Goal: Information Seeking & Learning: Learn about a topic

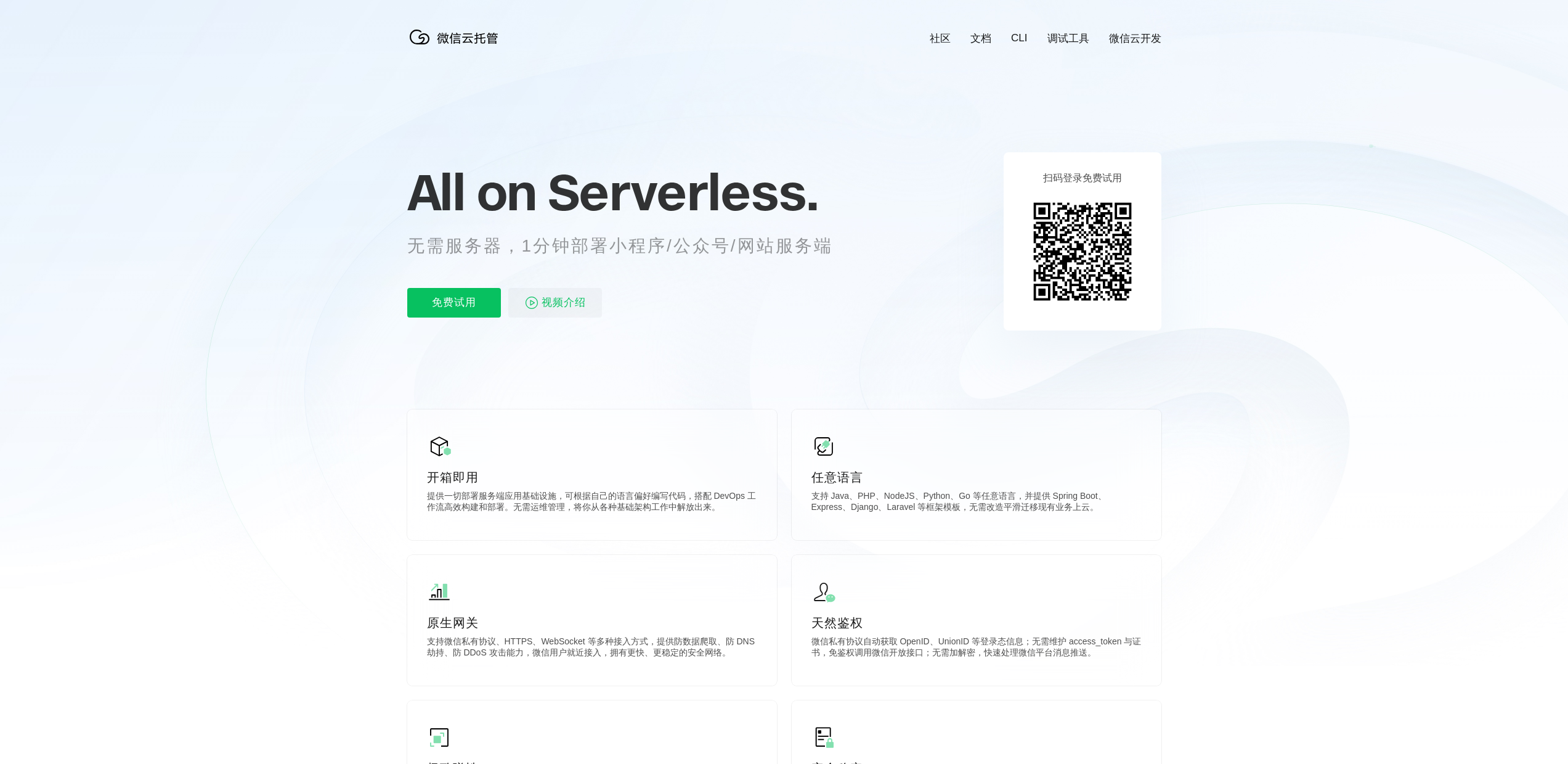
scroll to position [0, 2191]
click at [360, 74] on icon at bounding box center [784, 332] width 1183 height 665
drag, startPoint x: 566, startPoint y: 196, endPoint x: 909, endPoint y: 311, distance: 361.8
click at [909, 311] on icon at bounding box center [784, 332] width 1183 height 665
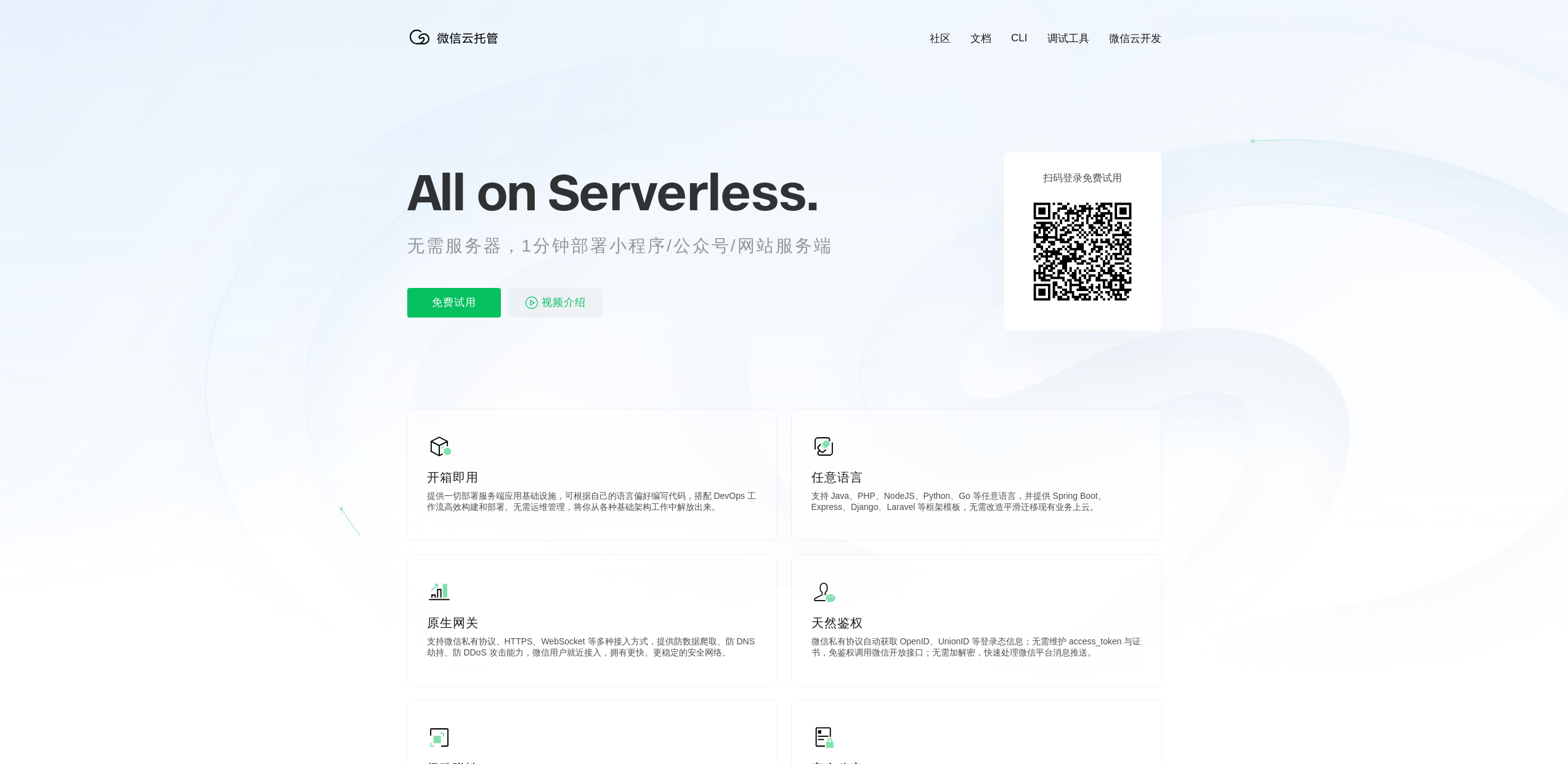
drag, startPoint x: 897, startPoint y: 318, endPoint x: 408, endPoint y: 73, distance: 546.9
click at [408, 73] on icon at bounding box center [784, 332] width 1183 height 665
drag, startPoint x: 415, startPoint y: 106, endPoint x: 906, endPoint y: 234, distance: 507.4
click at [906, 234] on icon at bounding box center [784, 332] width 1183 height 665
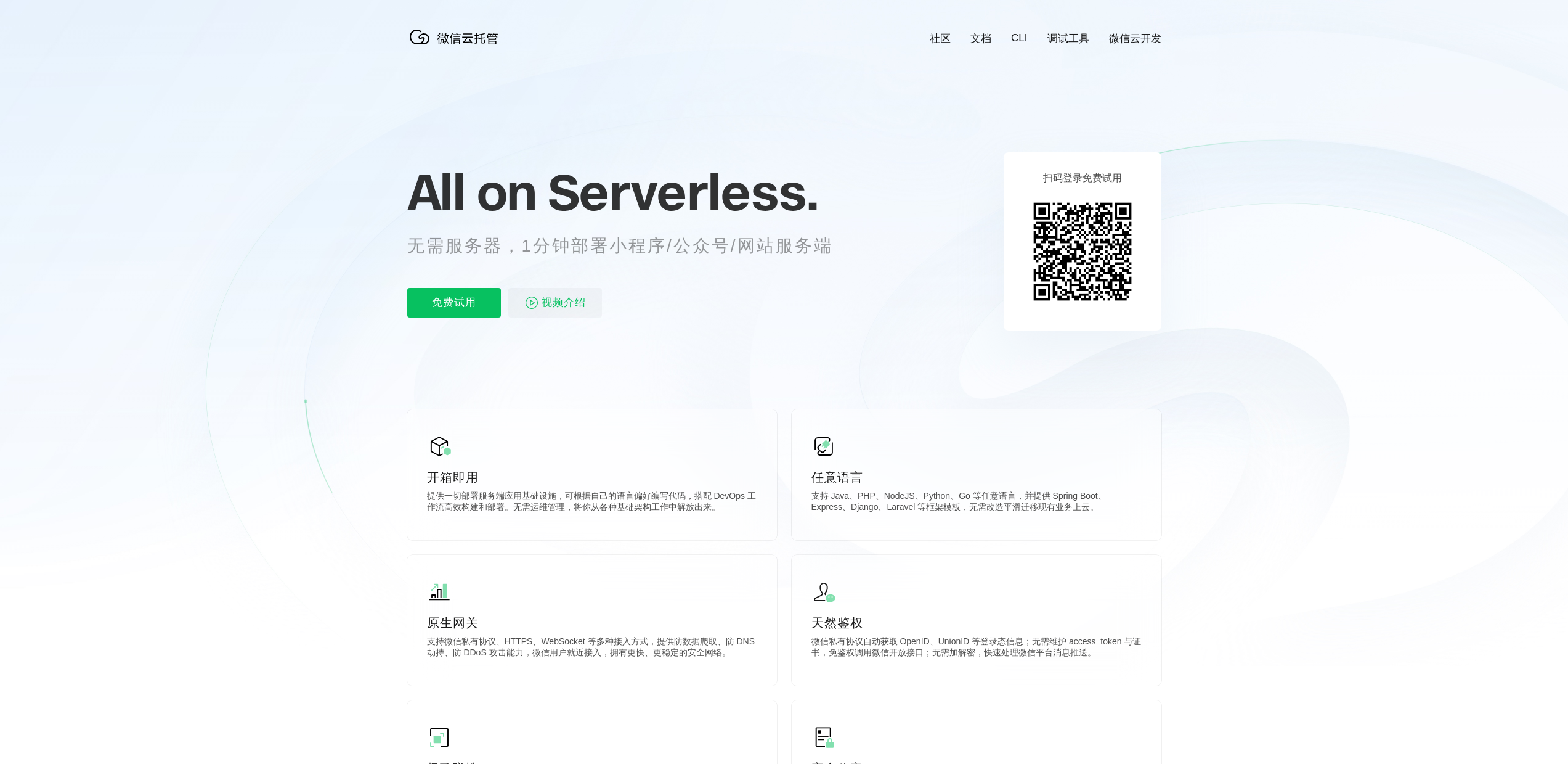
click at [906, 234] on icon at bounding box center [784, 332] width 1183 height 665
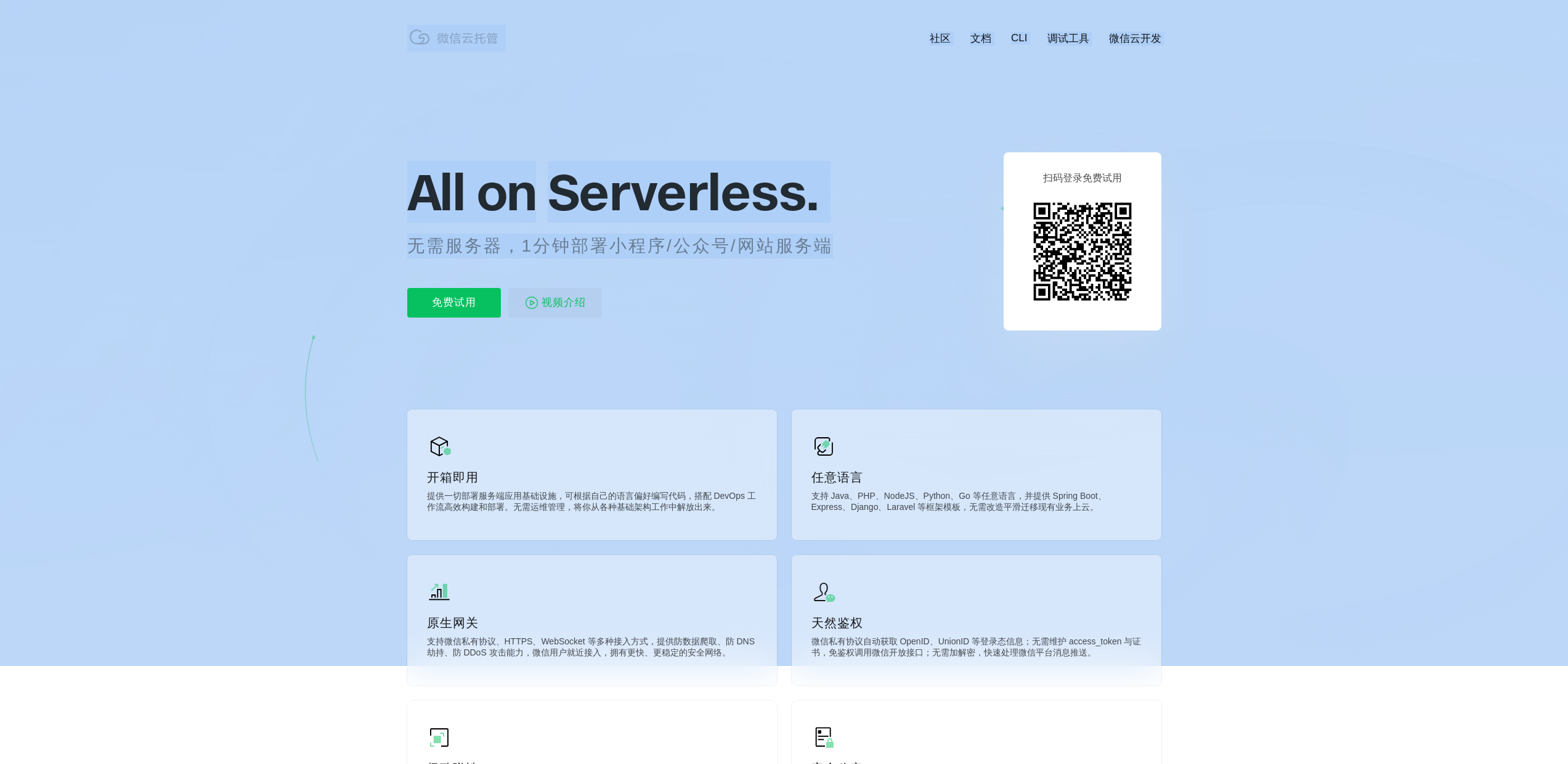
drag, startPoint x: 852, startPoint y: 242, endPoint x: 383, endPoint y: 170, distance: 474.5
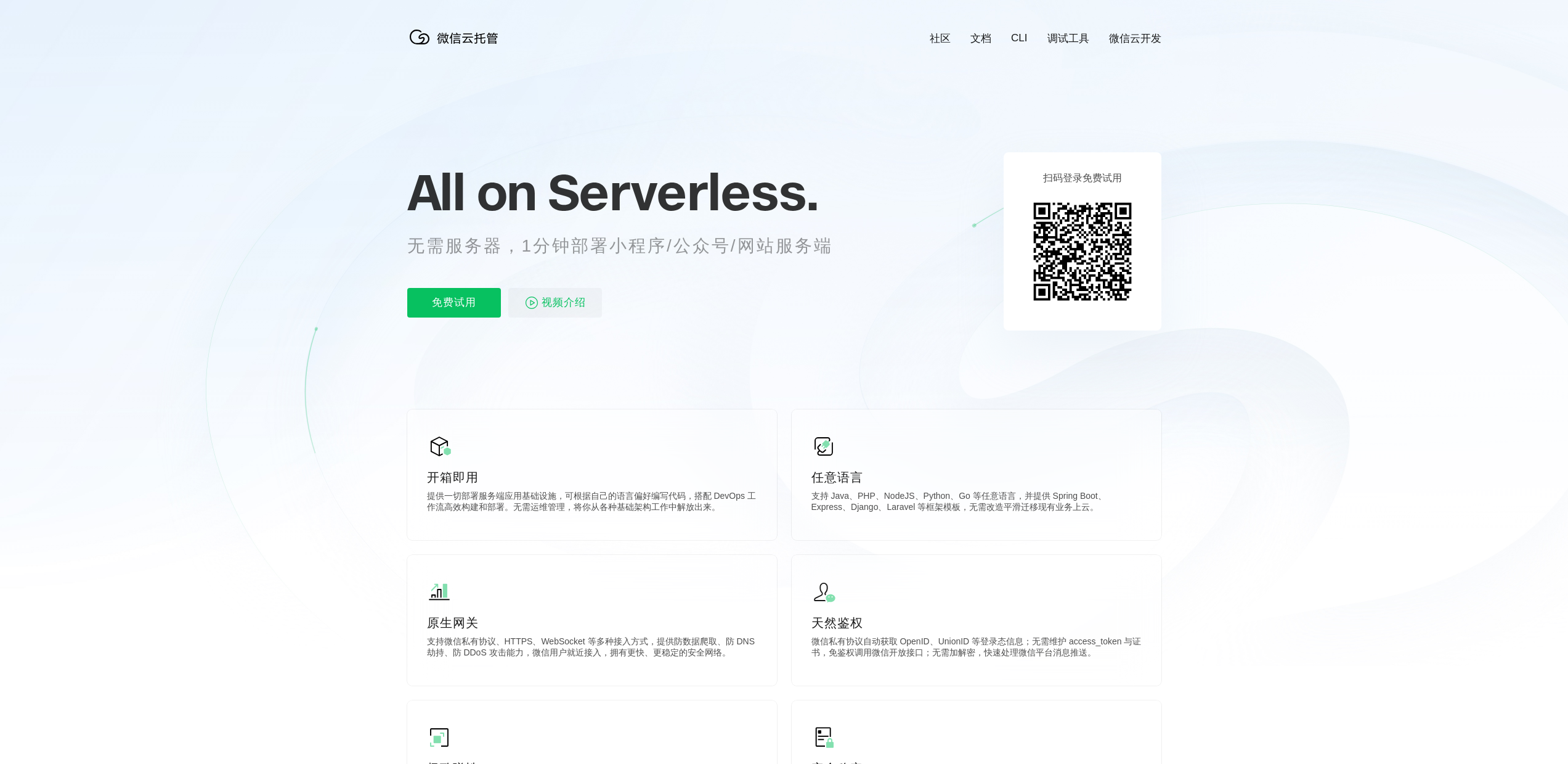
click at [383, 169] on icon at bounding box center [784, 332] width 1183 height 665
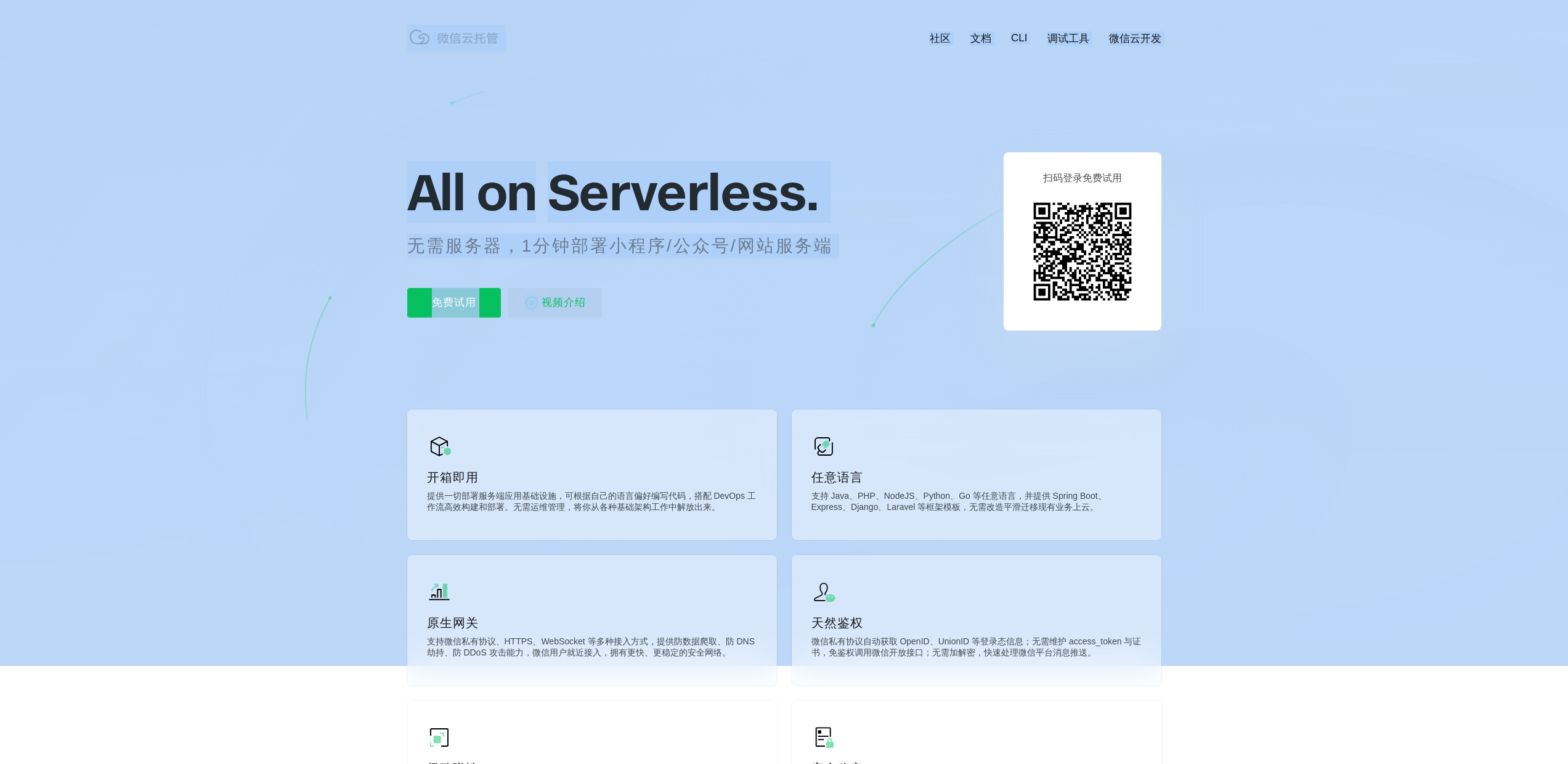
drag, startPoint x: 393, startPoint y: 175, endPoint x: 862, endPoint y: 259, distance: 476.5
click at [862, 259] on div "All on Serverless. 无需服务器，1分钟部署小程序/公众号/网站服务端 免费试用 视频介绍" at bounding box center [635, 240] width 456 height 179
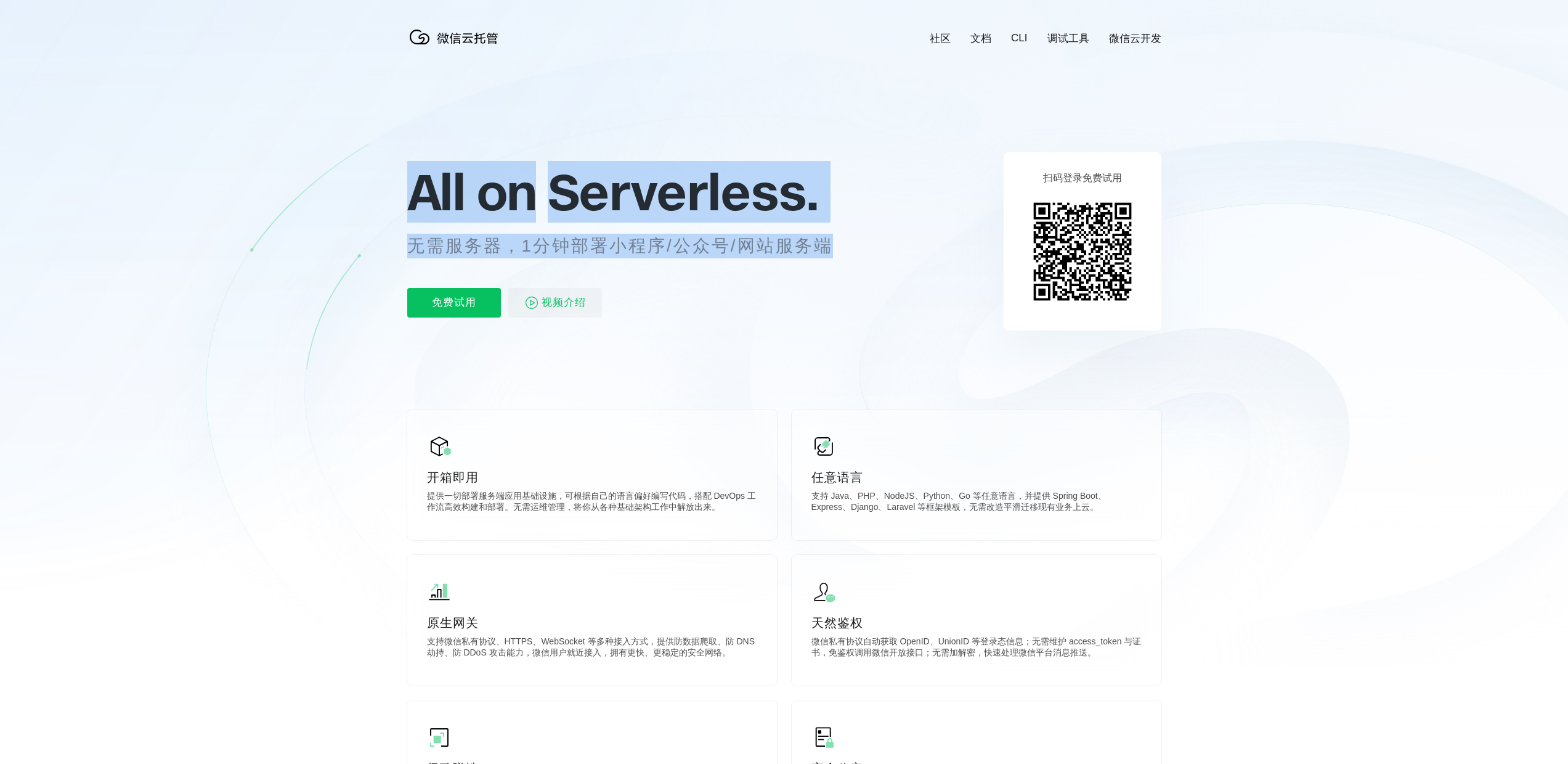
drag, startPoint x: 851, startPoint y: 253, endPoint x: 415, endPoint y: 164, distance: 445.0
click at [415, 164] on div "All on Serverless. 无需服务器，1分钟部署小程序/公众号/网站服务端 免费试用 视频介绍" at bounding box center [635, 240] width 456 height 179
click at [415, 164] on span "All on" at bounding box center [472, 191] width 129 height 62
drag, startPoint x: 411, startPoint y: 173, endPoint x: 831, endPoint y: 235, distance: 424.6
click at [831, 235] on div "All on Serverless. 无需服务器，1分钟部署小程序/公众号/网站服务端 免费试用 视频介绍" at bounding box center [635, 240] width 456 height 179
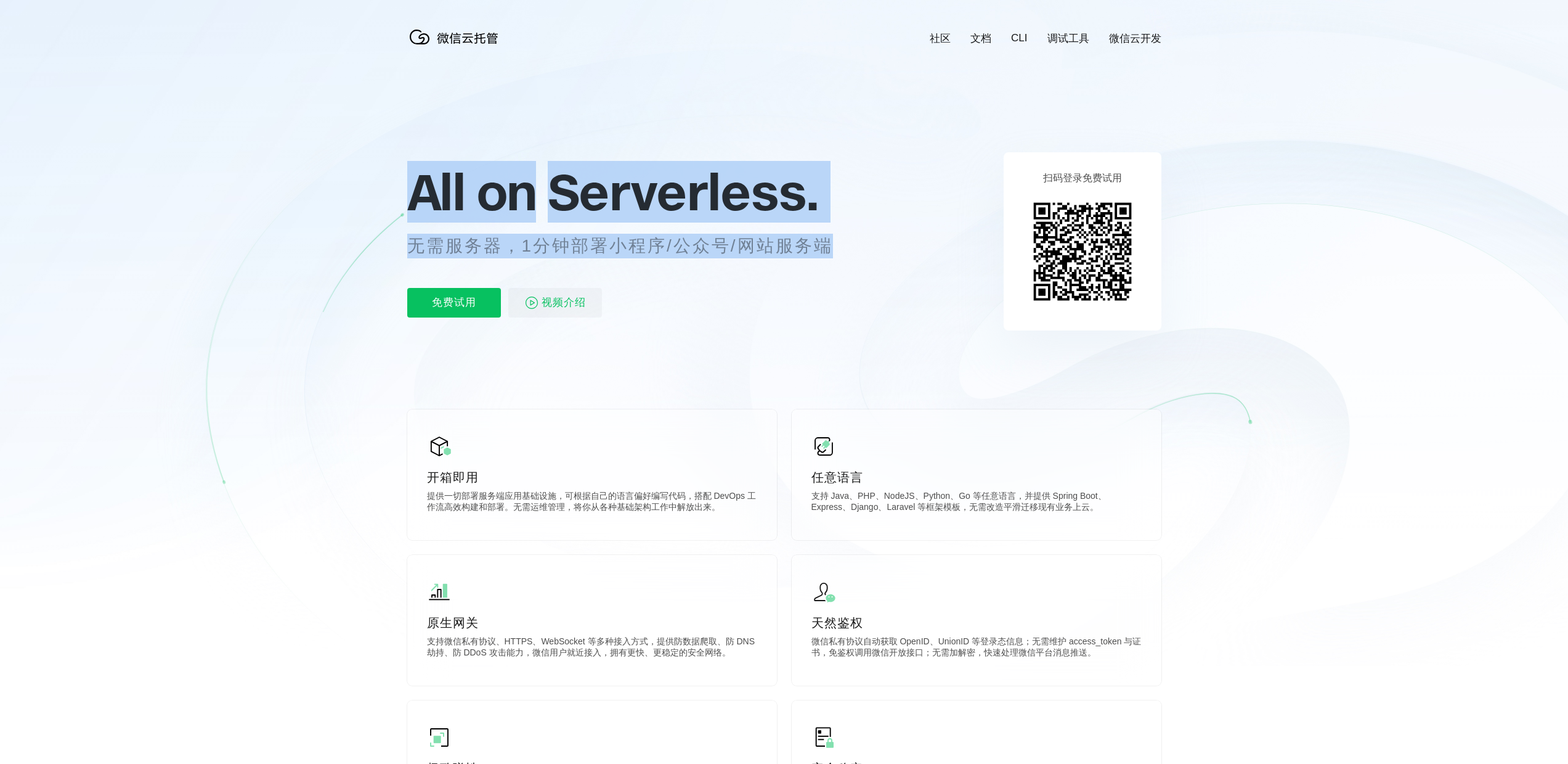
click at [831, 235] on p "无需服务器，1分钟部署小程序/公众号/网站服务端" at bounding box center [631, 245] width 448 height 24
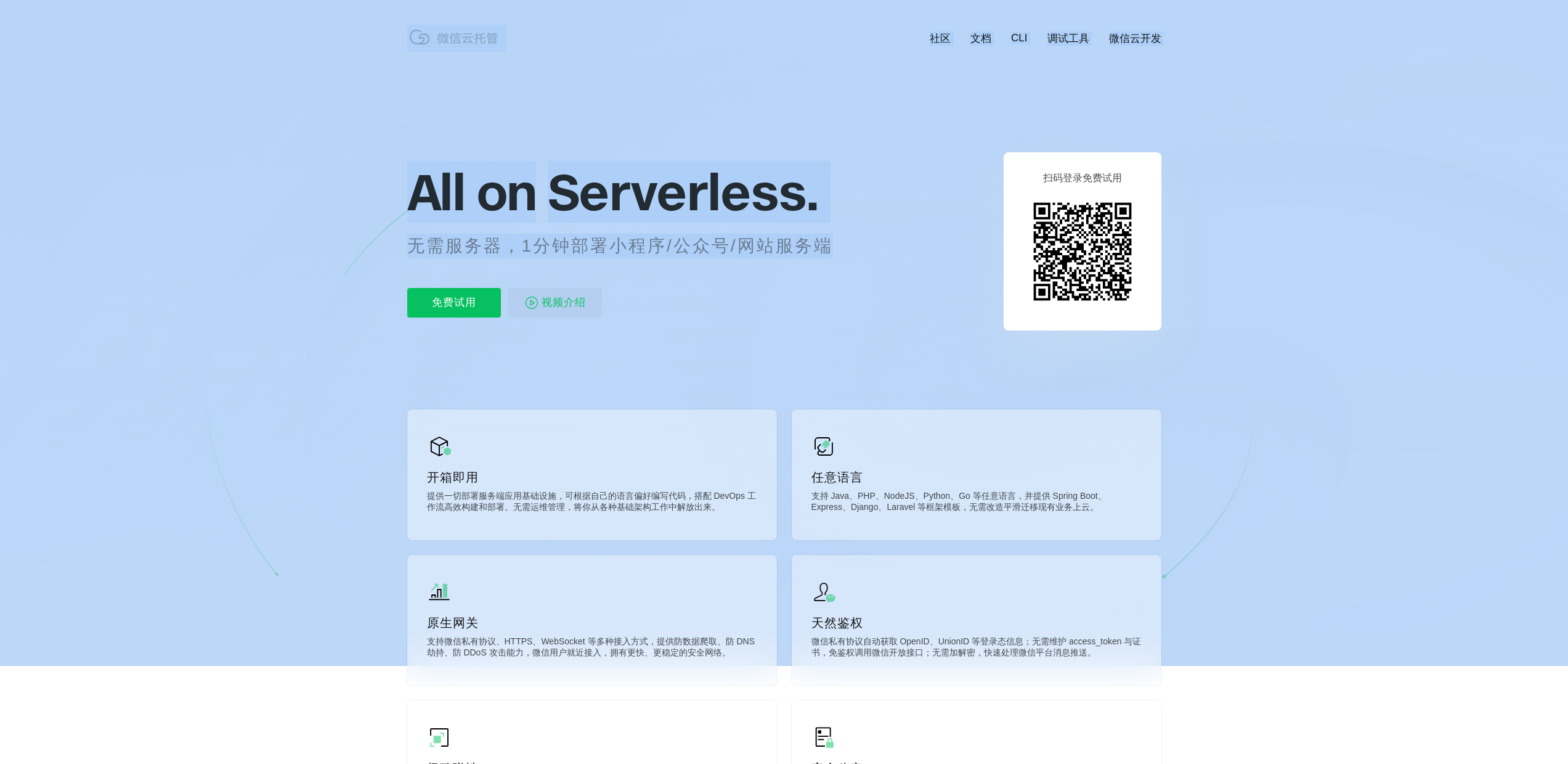
drag, startPoint x: 831, startPoint y: 236, endPoint x: 390, endPoint y: 186, distance: 443.8
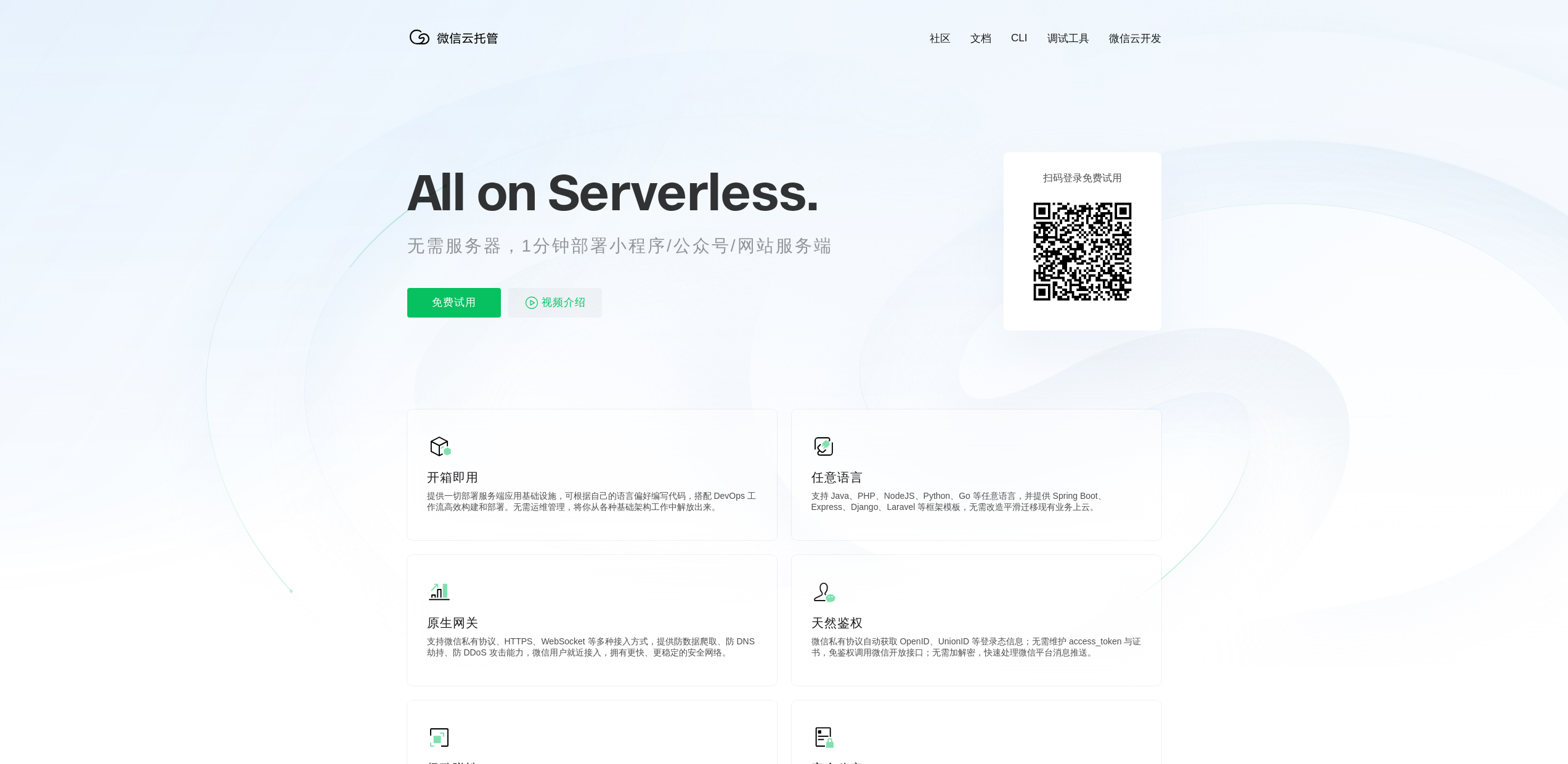
click at [390, 186] on icon at bounding box center [784, 332] width 1183 height 665
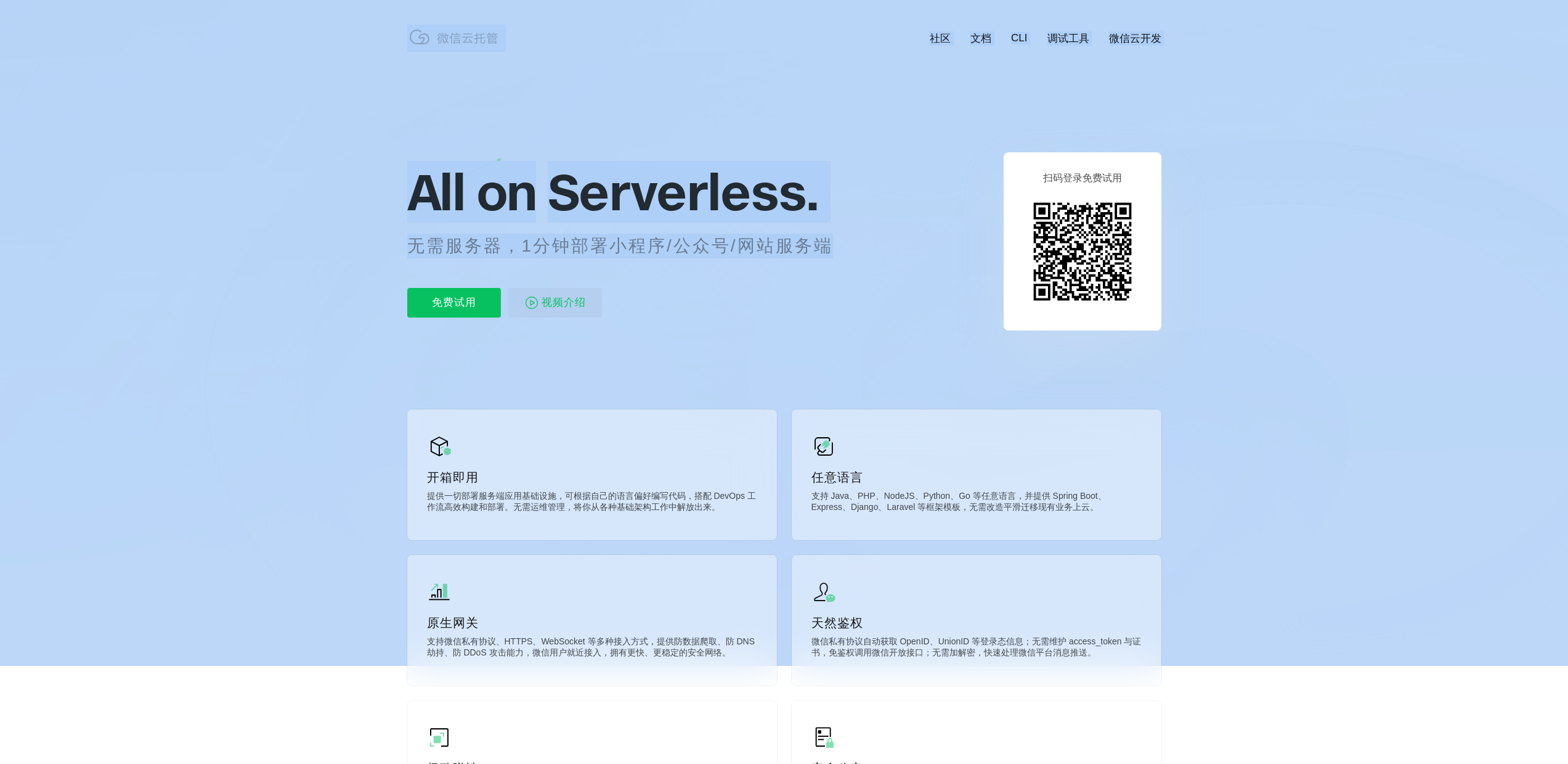
drag, startPoint x: 403, startPoint y: 185, endPoint x: 826, endPoint y: 253, distance: 428.4
click at [826, 253] on p "无需服务器，1分钟部署小程序/公众号/网站服务端" at bounding box center [631, 245] width 448 height 24
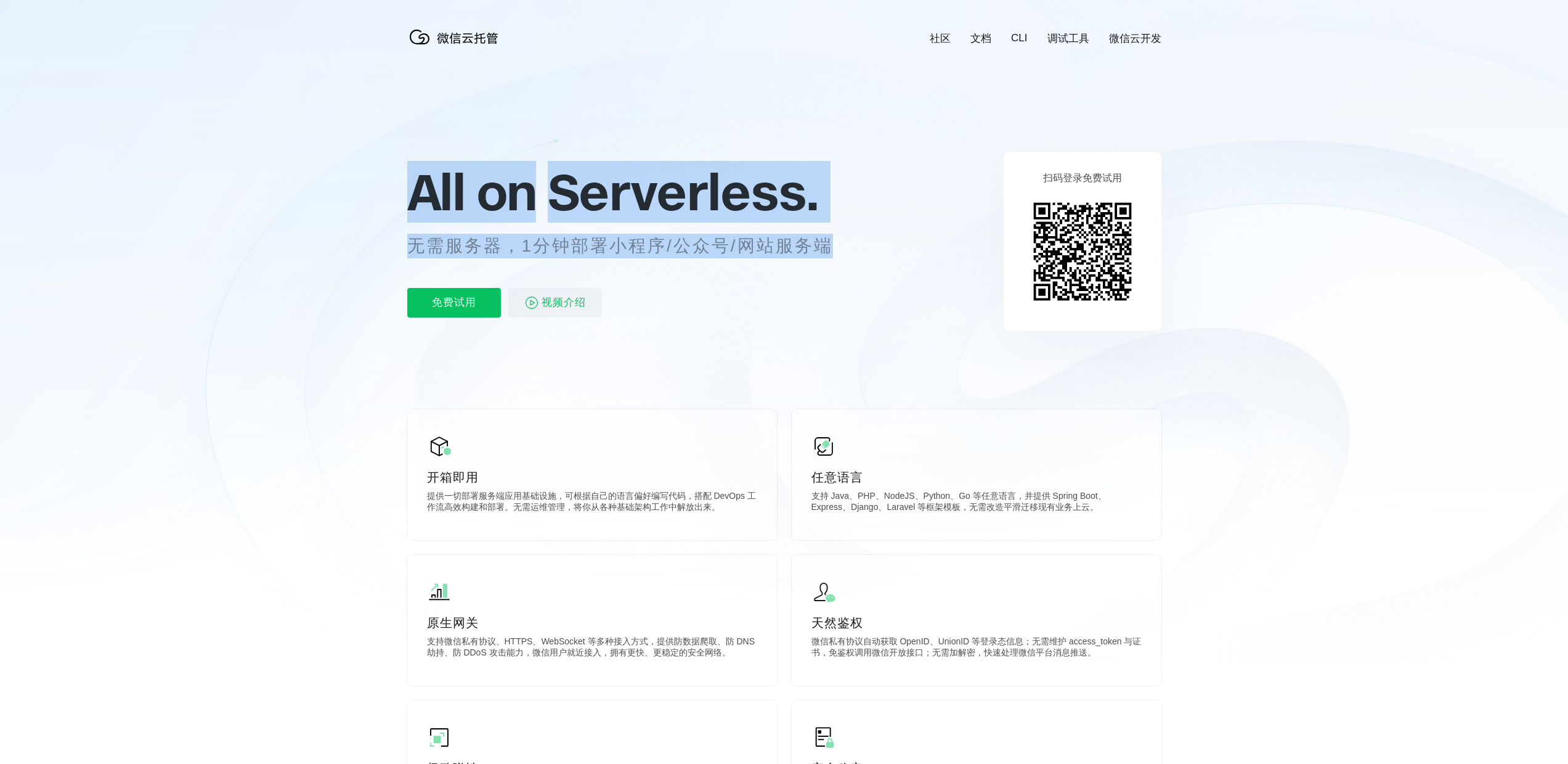
drag, startPoint x: 830, startPoint y: 248, endPoint x: 420, endPoint y: 208, distance: 411.9
click at [420, 208] on div "All on Serverless. 无需服务器，1分钟部署小程序/公众号/网站服务端 免费试用 视频介绍" at bounding box center [635, 240] width 456 height 179
click at [420, 208] on span "All on" at bounding box center [472, 191] width 129 height 62
drag, startPoint x: 415, startPoint y: 203, endPoint x: 828, endPoint y: 234, distance: 414.2
click at [828, 234] on div "All on Serverless. 无需服务器，1分钟部署小程序/公众号/网站服务端 免费试用 视频介绍" at bounding box center [635, 240] width 456 height 179
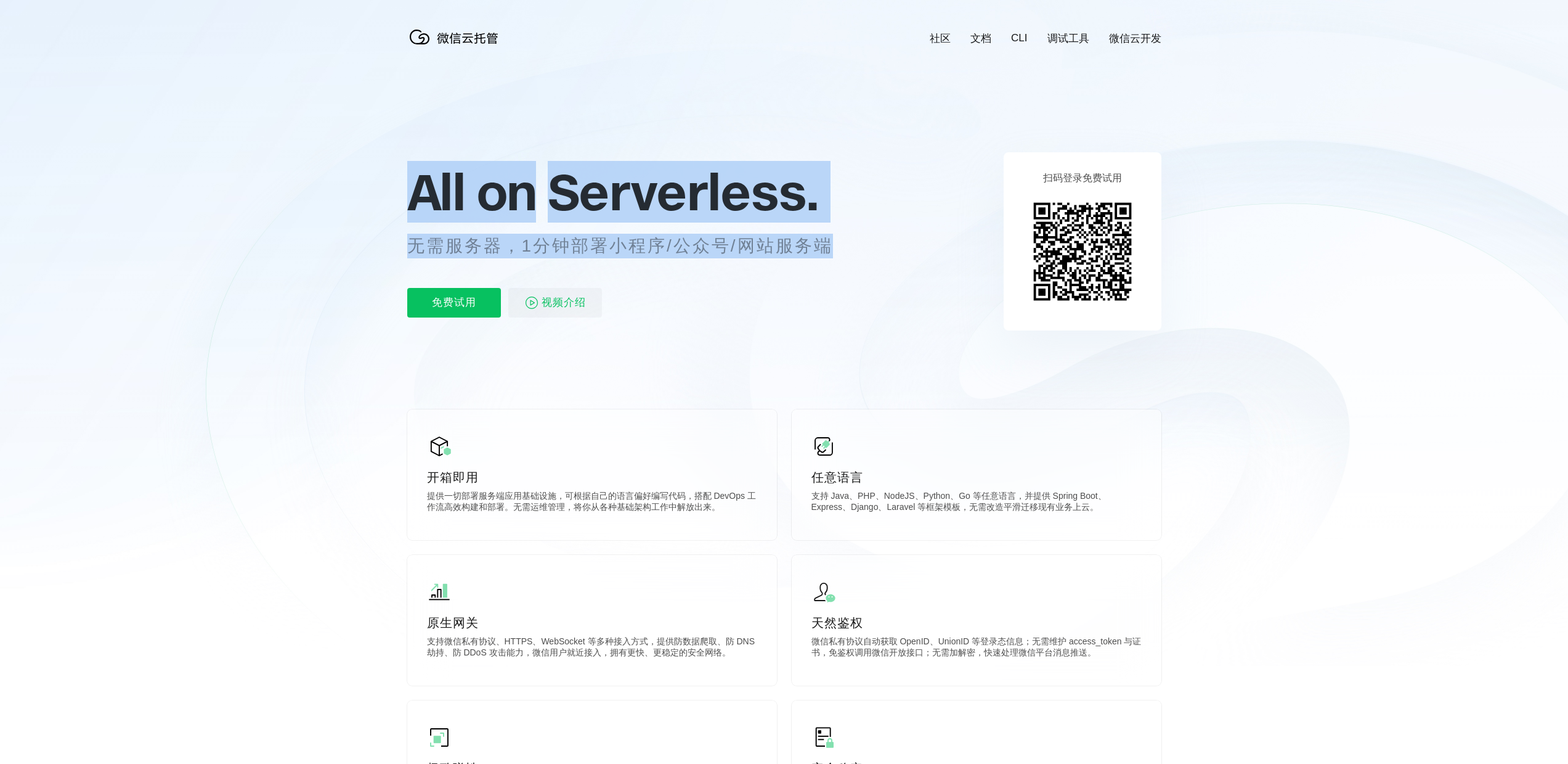
click at [828, 234] on p "无需服务器，1分钟部署小程序/公众号/网站服务端" at bounding box center [631, 245] width 448 height 24
drag, startPoint x: 830, startPoint y: 237, endPoint x: 413, endPoint y: 188, distance: 419.9
click at [413, 188] on div "All on Serverless. 无需服务器，1分钟部署小程序/公众号/网站服务端 免费试用 视频介绍" at bounding box center [635, 240] width 456 height 179
click at [399, 196] on icon at bounding box center [784, 332] width 1183 height 665
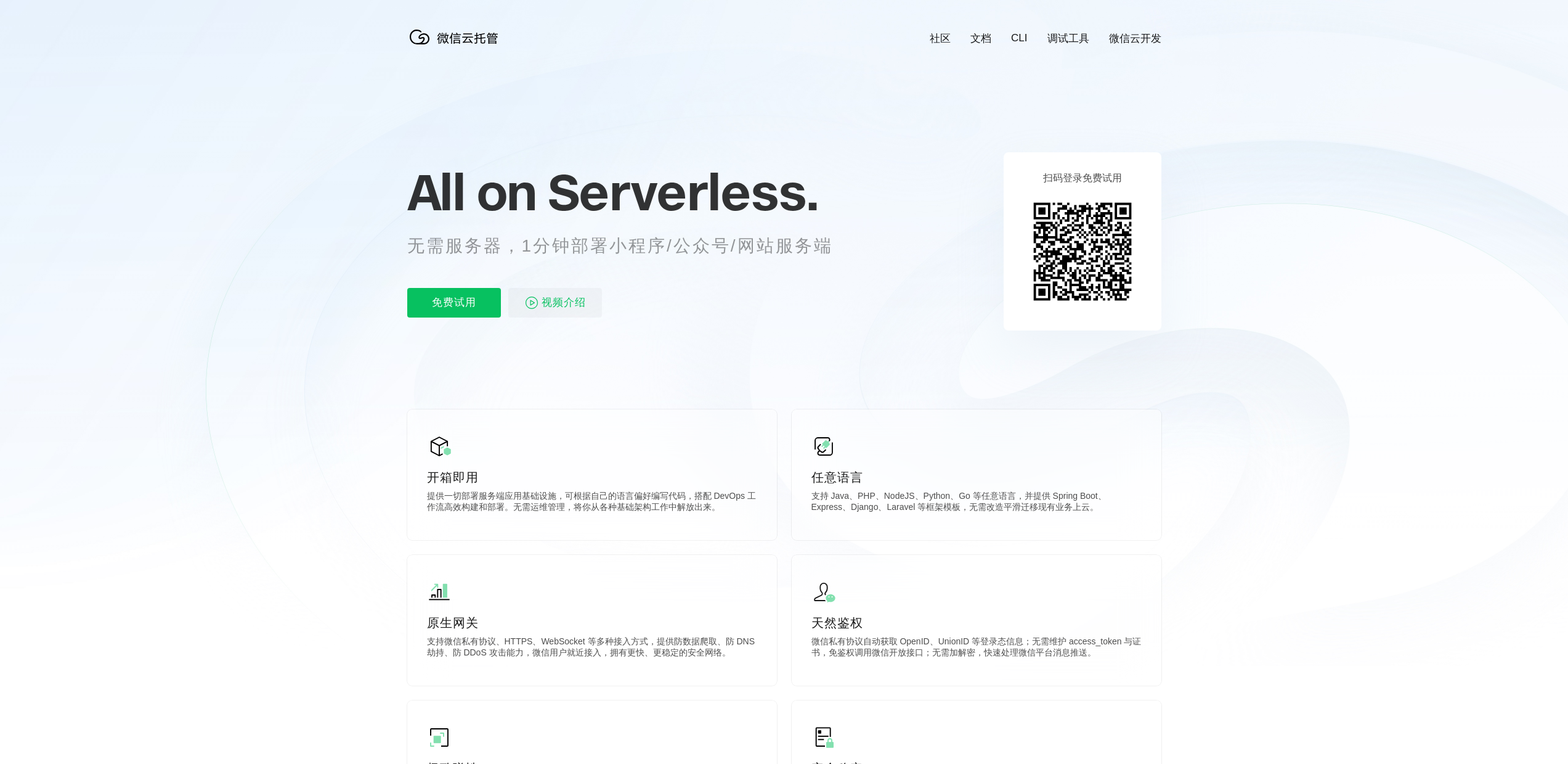
click at [805, 106] on icon at bounding box center [784, 332] width 1183 height 665
